Goal: Book appointment/travel/reservation

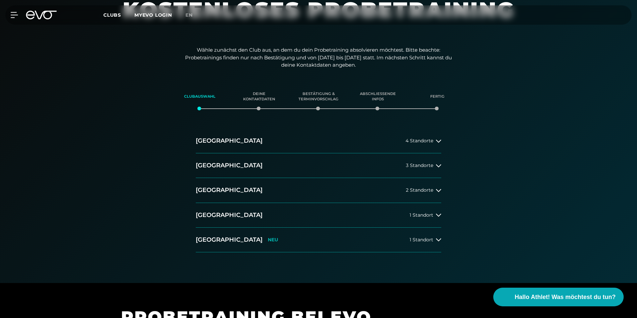
scroll to position [67, 0]
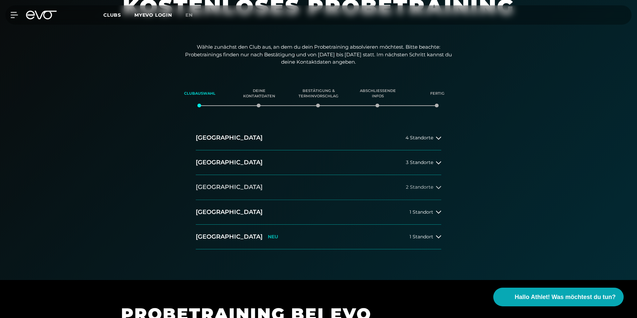
click at [440, 188] on icon at bounding box center [438, 187] width 5 height 5
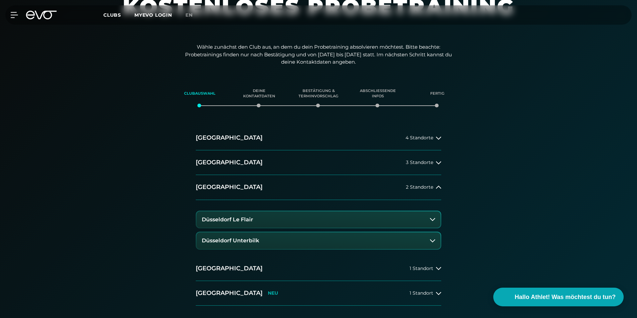
click at [414, 216] on button "Düsseldorf Le Flair" at bounding box center [318, 219] width 244 height 17
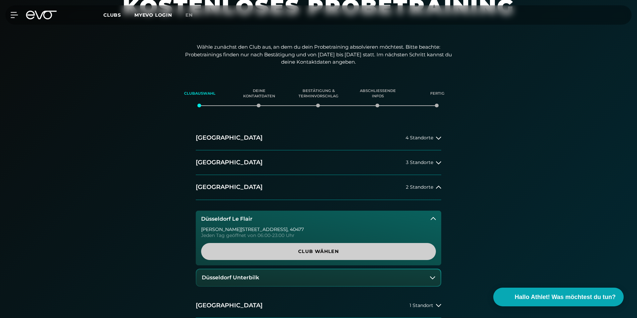
click at [331, 250] on span "Club wählen" at bounding box center [318, 251] width 203 height 7
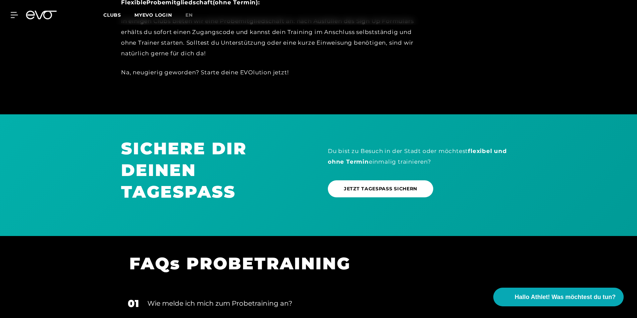
scroll to position [581, 0]
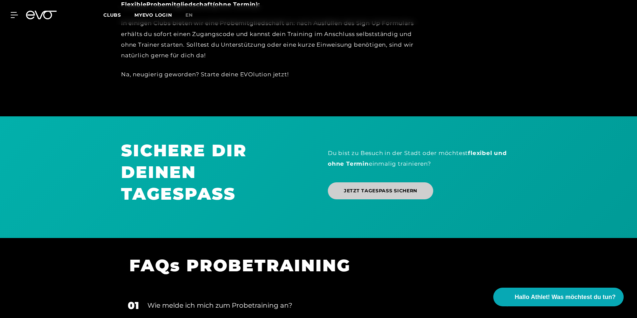
click at [402, 195] on link "JETZT TAGESPASS SICHERN" at bounding box center [380, 190] width 105 height 17
